Goal: Task Accomplishment & Management: Use online tool/utility

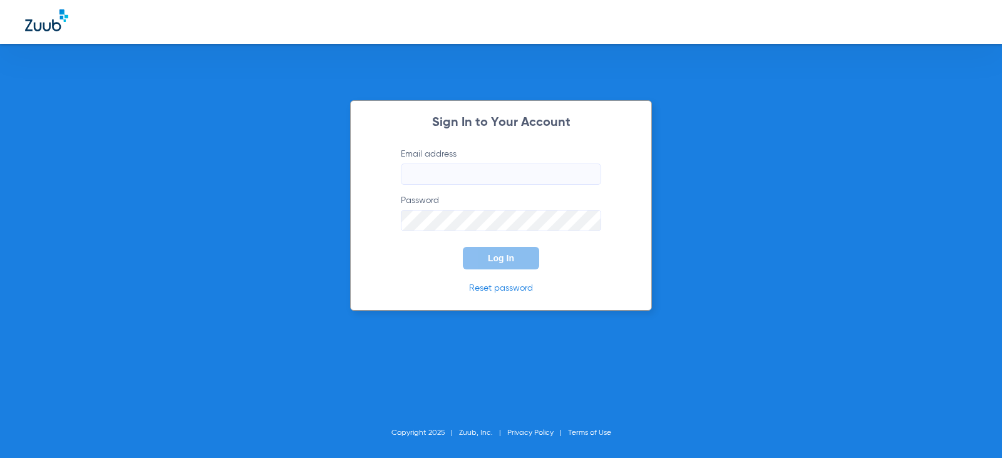
type input "[EMAIL_ADDRESS][DOMAIN_NAME]"
click at [533, 257] on button "Log In" at bounding box center [501, 258] width 76 height 23
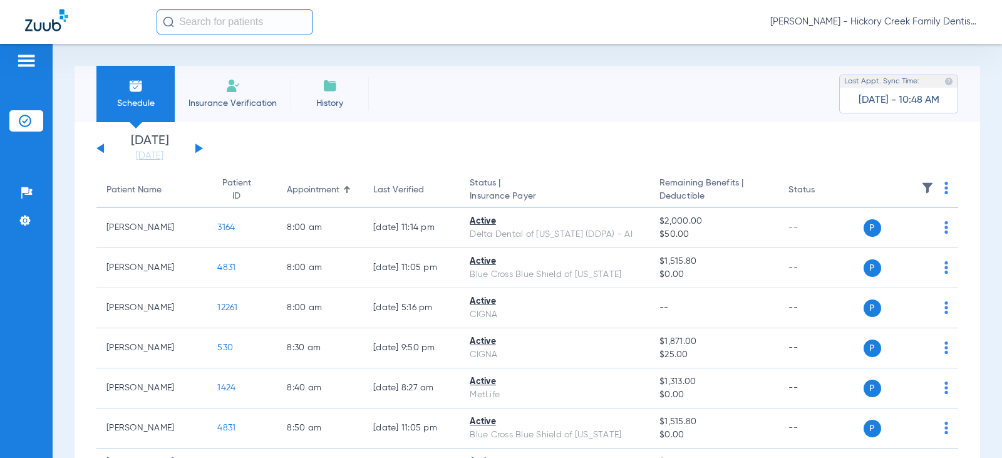
click at [261, 15] on input "text" at bounding box center [235, 21] width 157 height 25
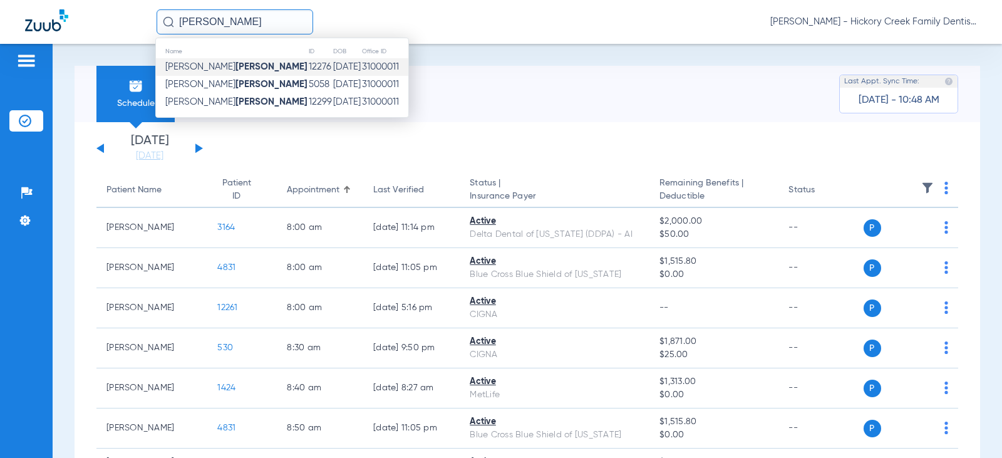
type input "[PERSON_NAME]"
click at [235, 62] on strong "[PERSON_NAME]" at bounding box center [271, 66] width 72 height 9
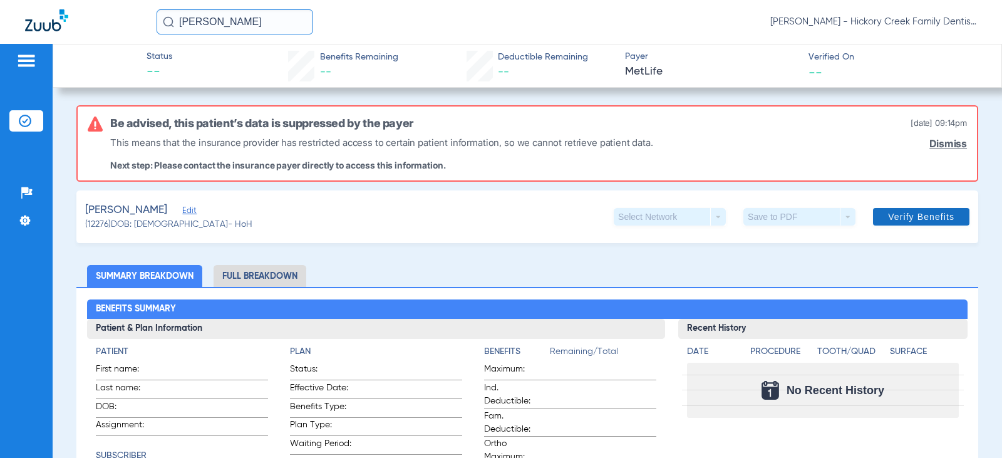
click at [887, 224] on span at bounding box center [921, 217] width 96 height 30
